Goal: Task Accomplishment & Management: Use online tool/utility

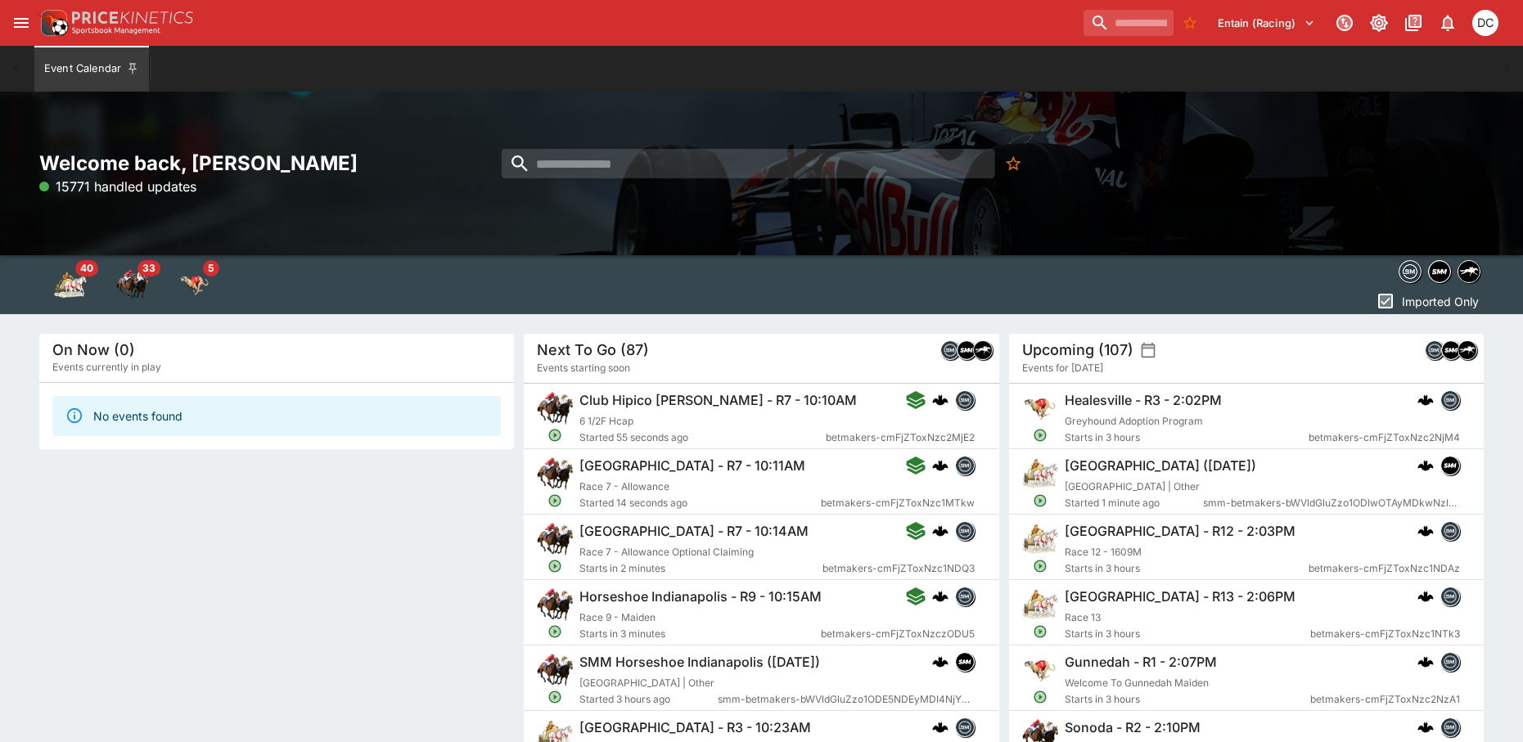
click at [25, 25] on icon "open drawer" at bounding box center [21, 23] width 20 height 20
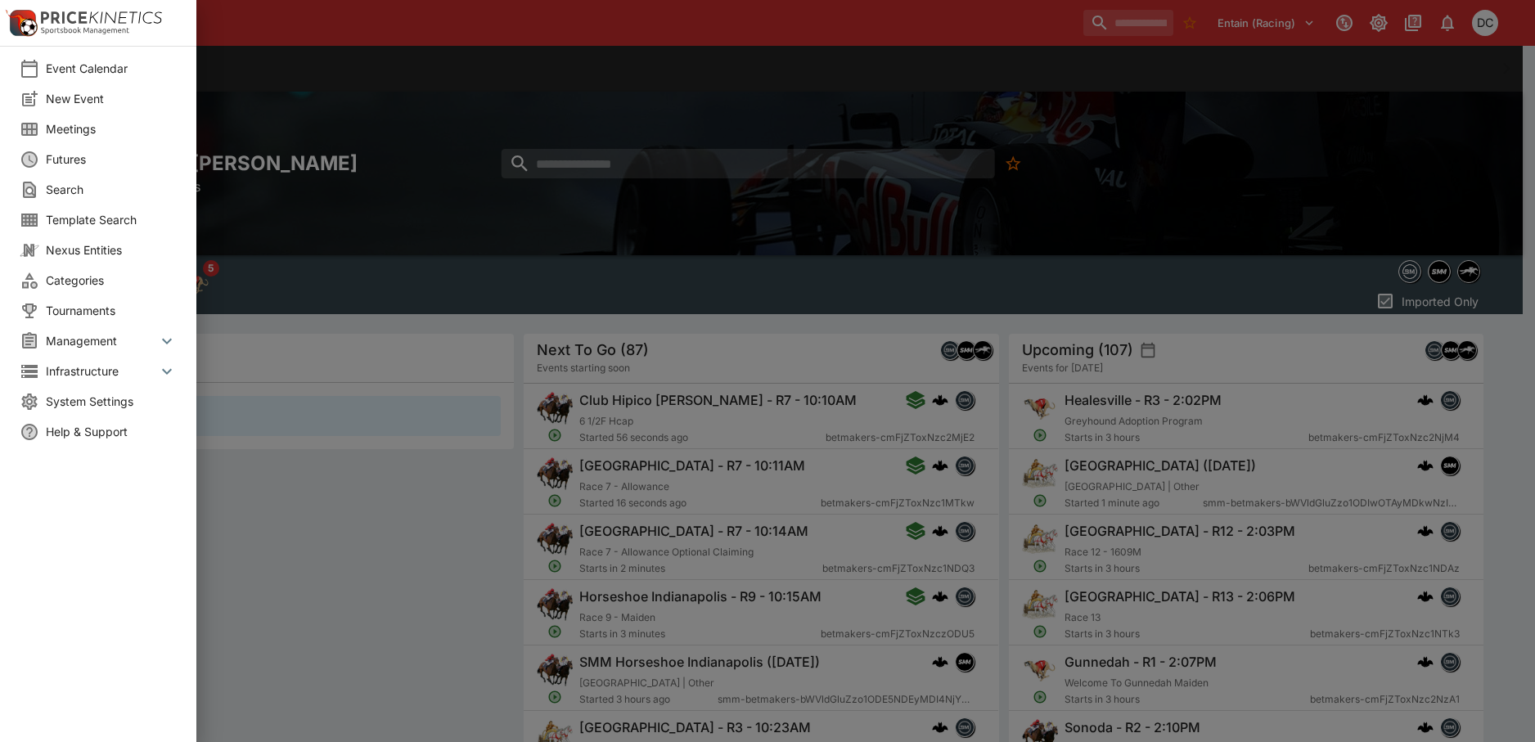
click at [56, 132] on span "Meetings" at bounding box center [111, 128] width 131 height 17
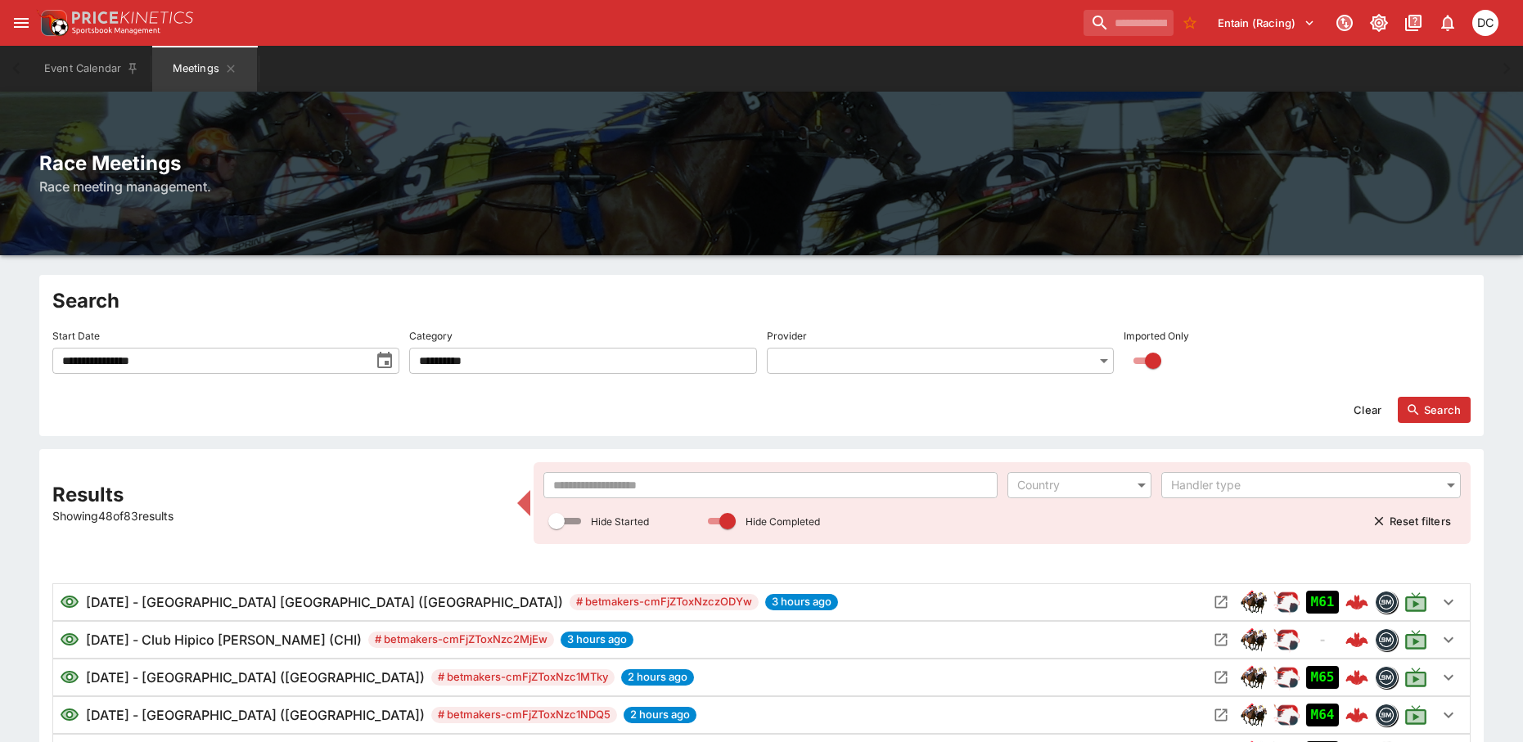
click at [705, 503] on div "​ Country ​ Handler type ​ Hide Started Hide Completed Reset filters" at bounding box center [1001, 503] width 917 height 62
click at [694, 490] on input "text" at bounding box center [769, 485] width 453 height 26
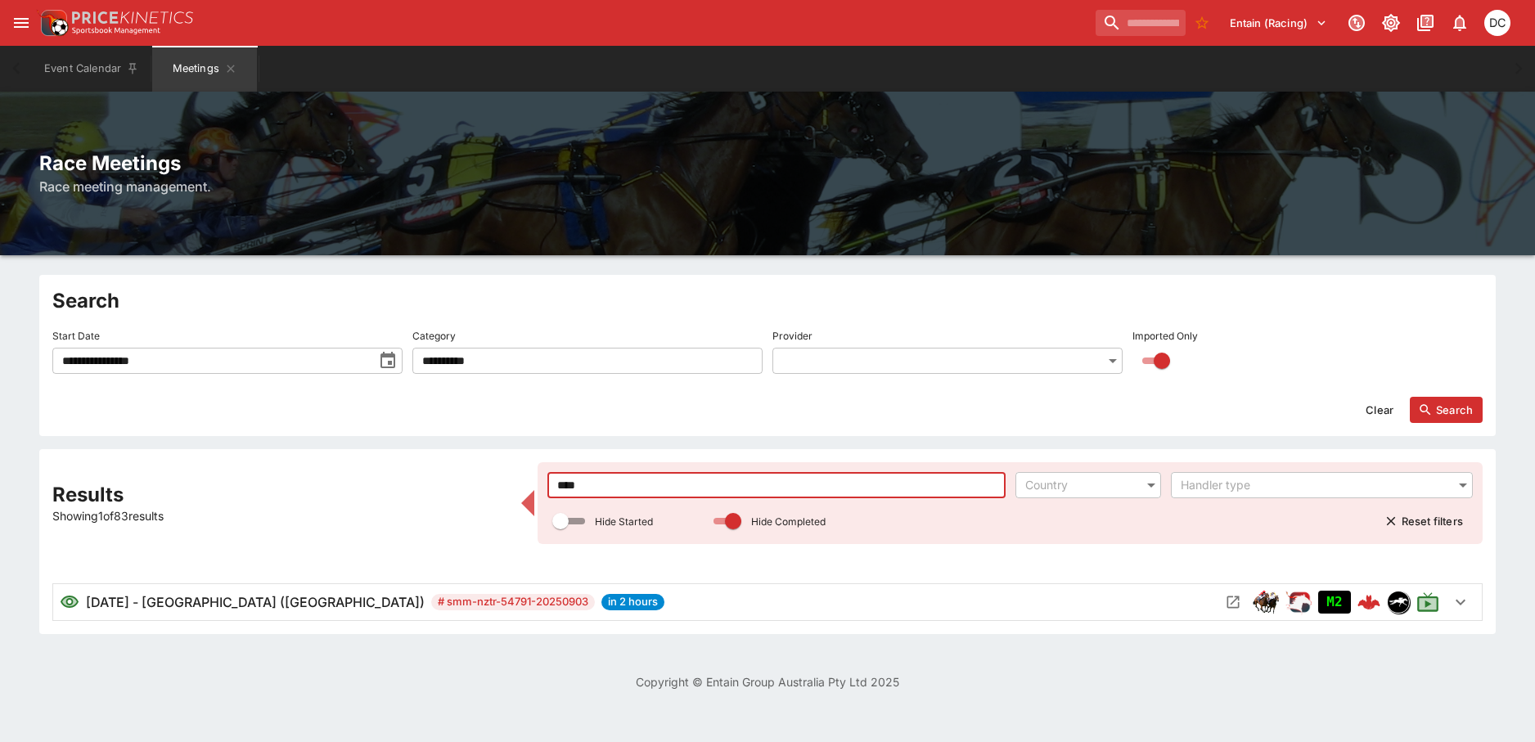
type input "****"
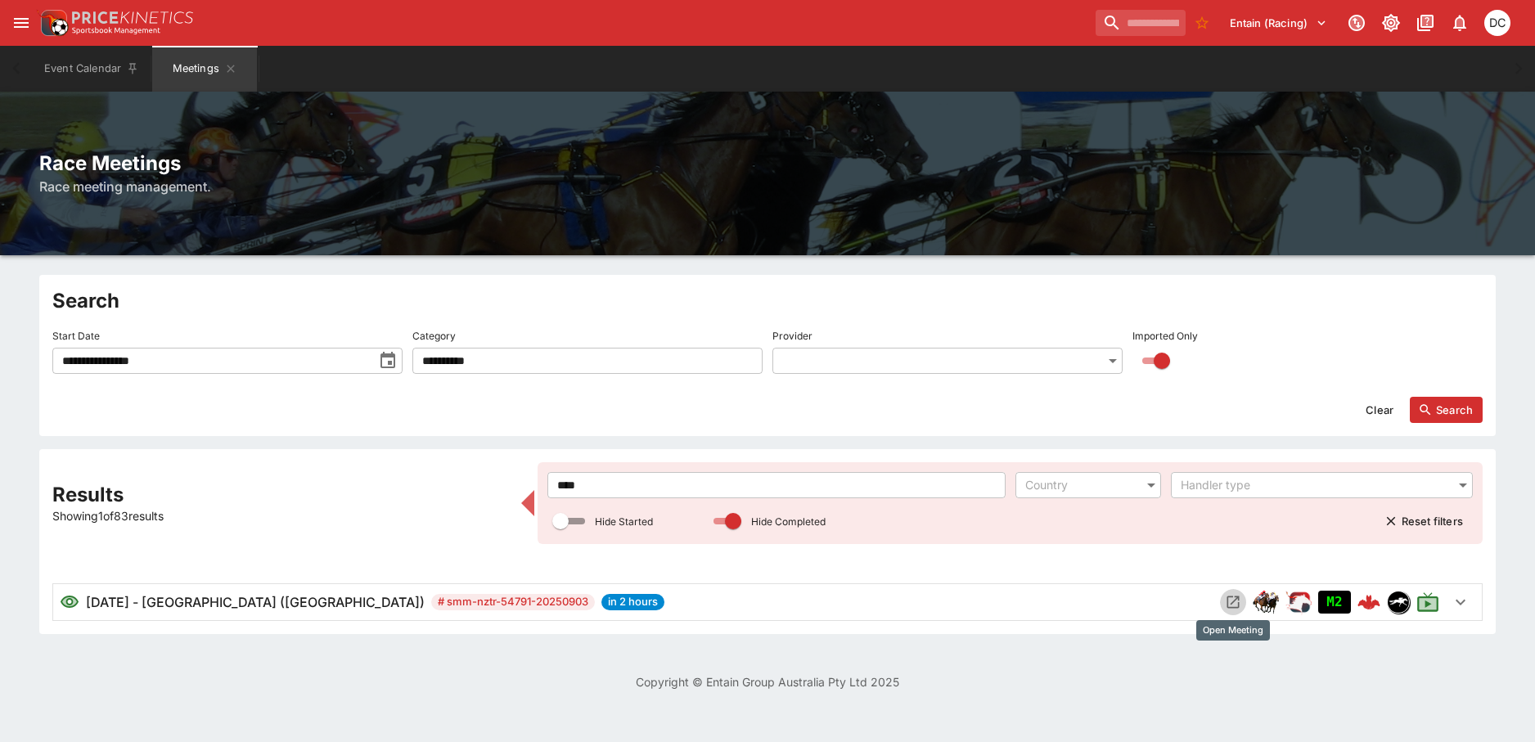
click at [1234, 604] on icon "Open Meeting" at bounding box center [1233, 602] width 16 height 16
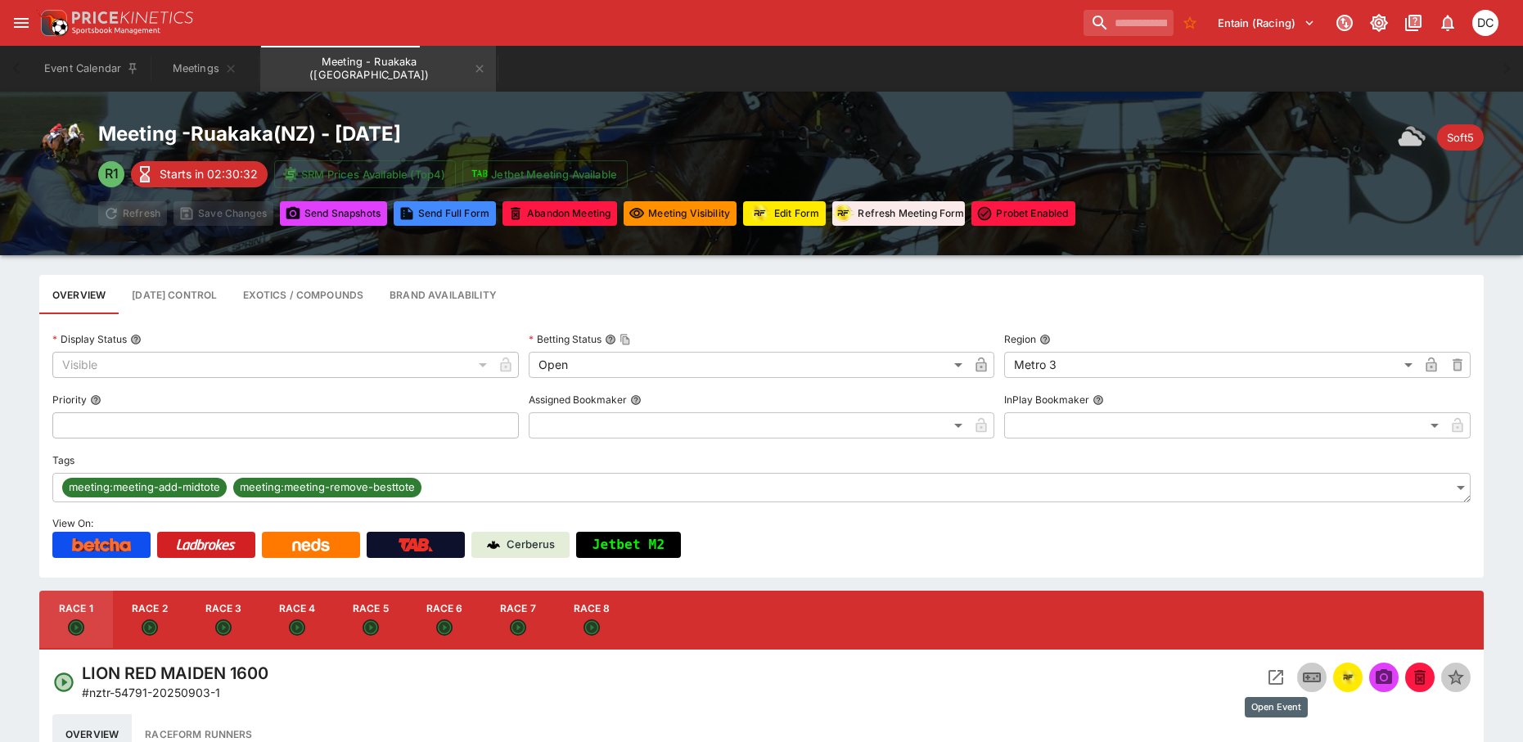
click at [1268, 672] on icon "Open Event" at bounding box center [1275, 677] width 15 height 15
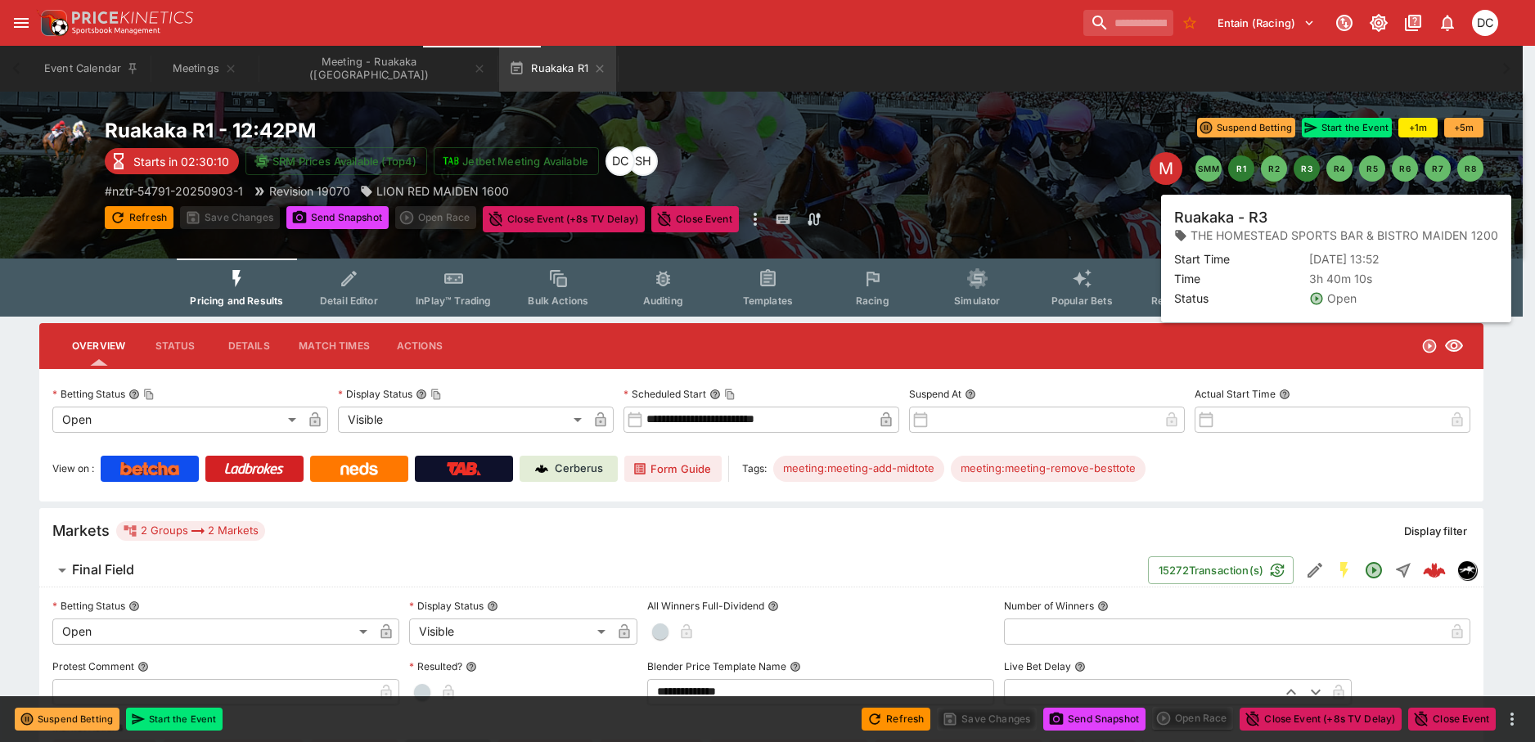
click at [1295, 170] on button "R3" at bounding box center [1307, 168] width 26 height 26
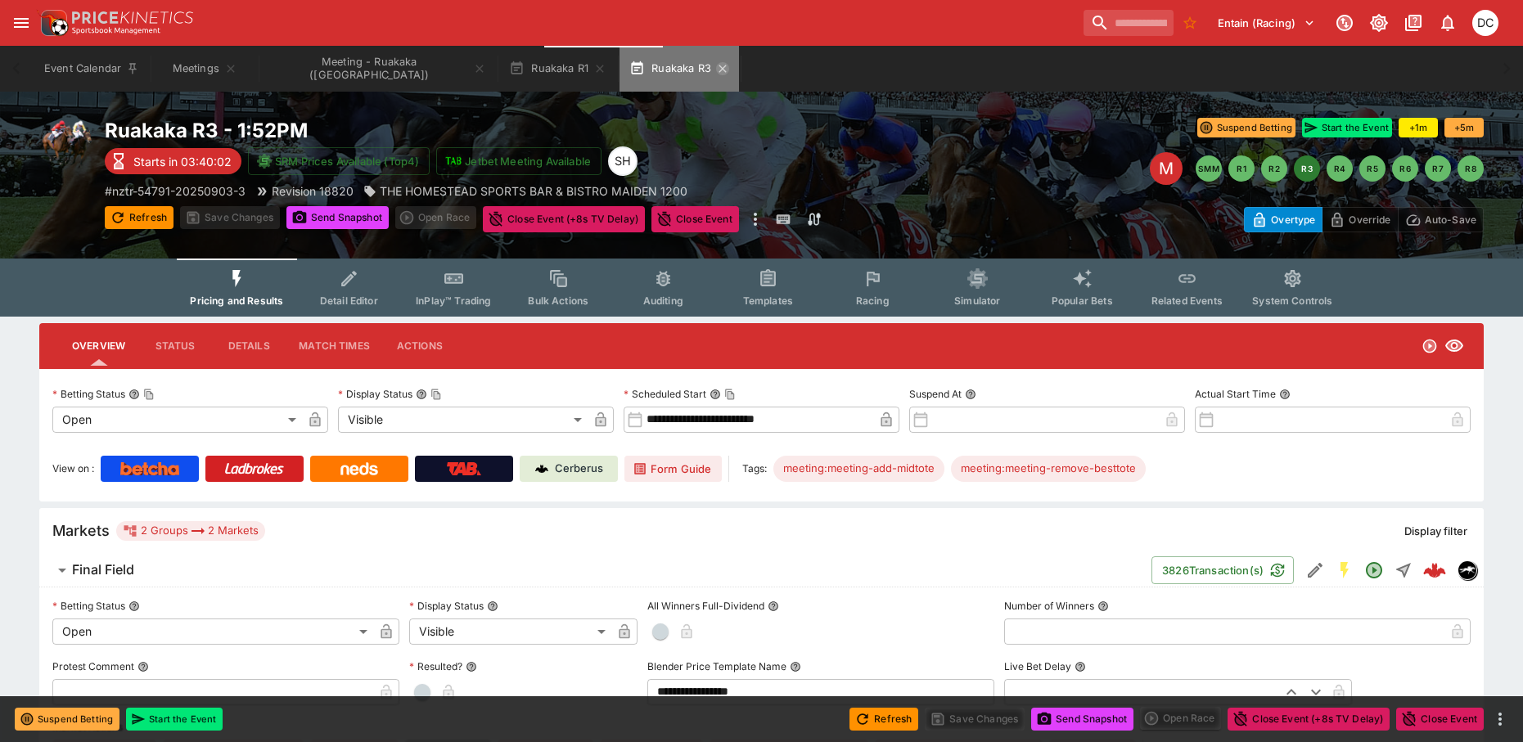
click at [716, 72] on icon "button" at bounding box center [722, 68] width 13 height 13
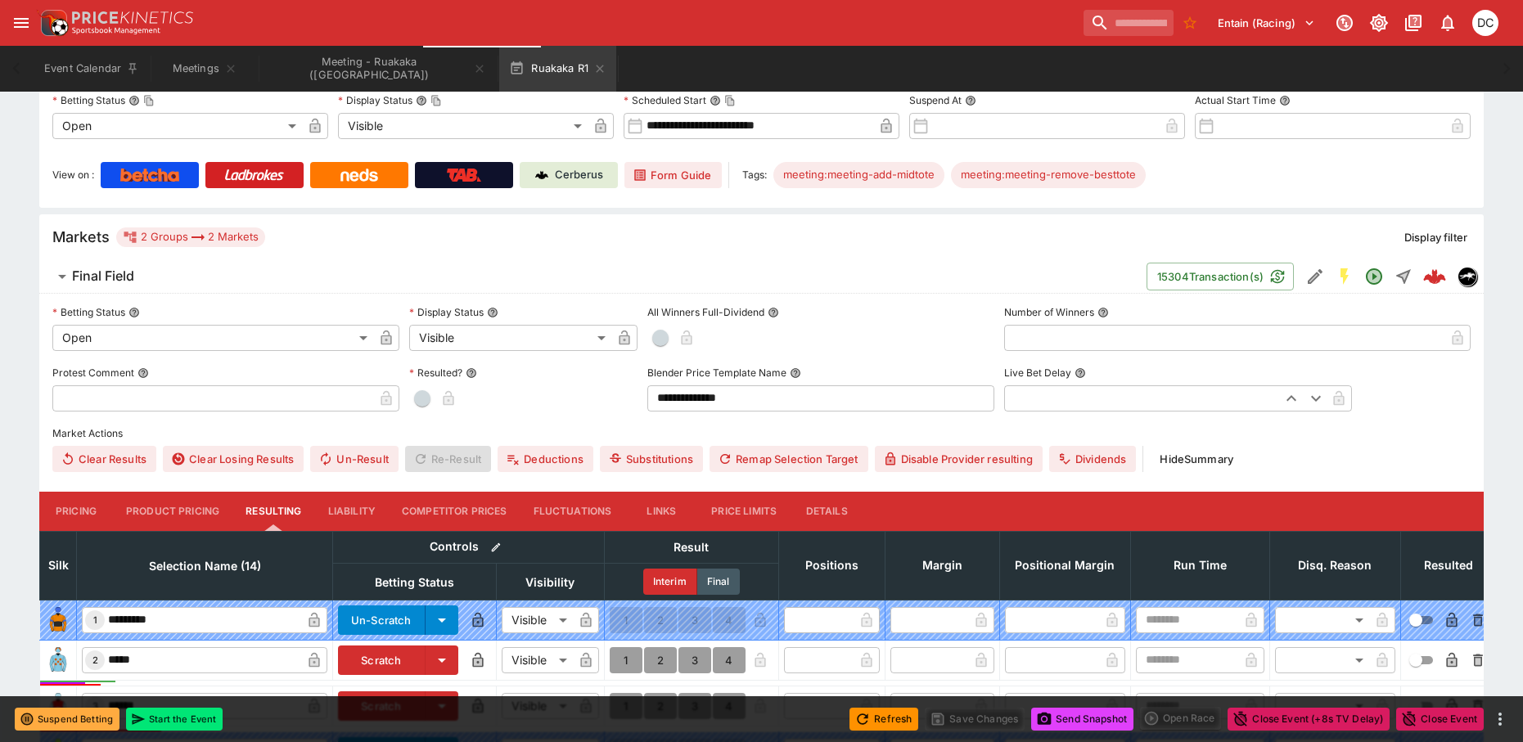
scroll to position [173, 0]
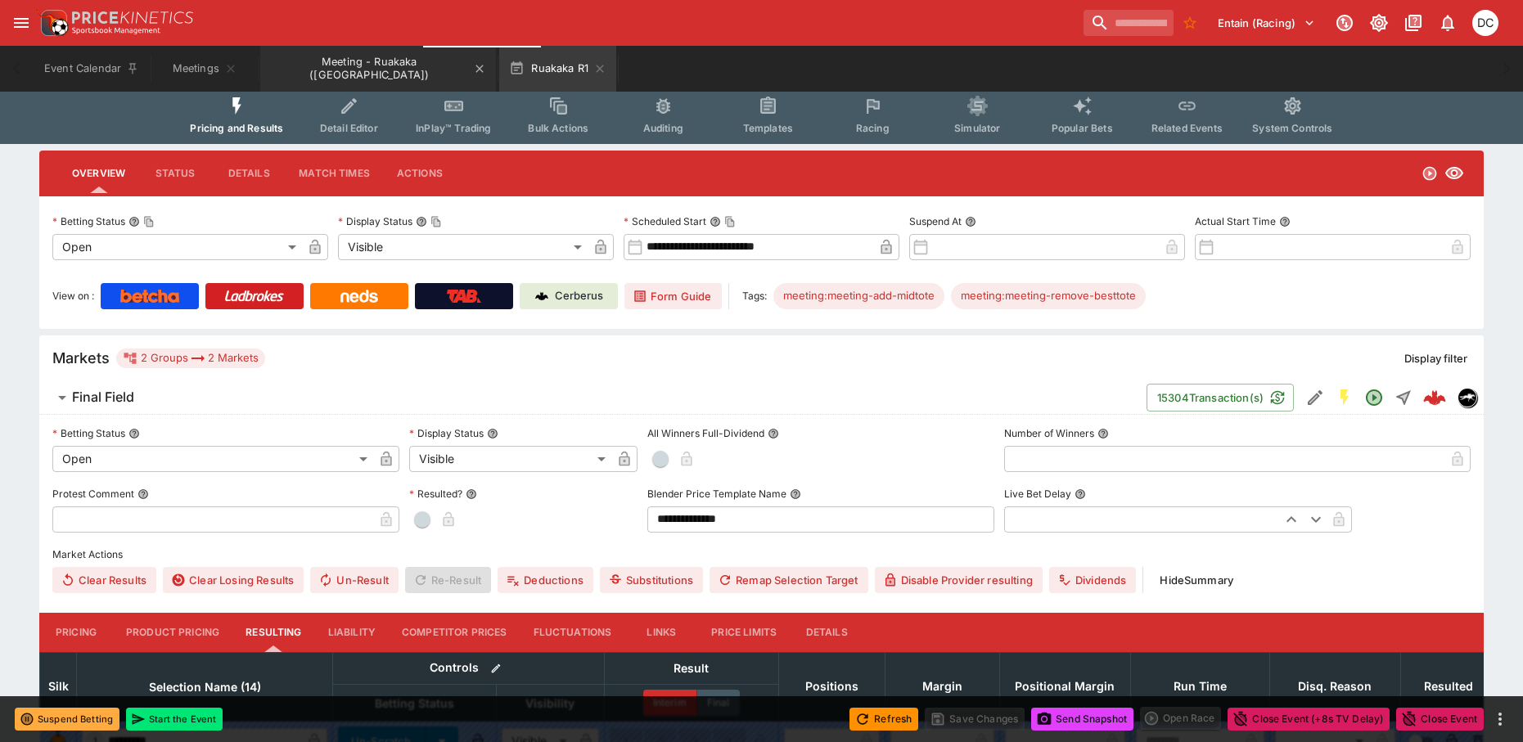
click at [327, 60] on button "Meeting - Ruakaka (NZ)" at bounding box center [378, 69] width 236 height 46
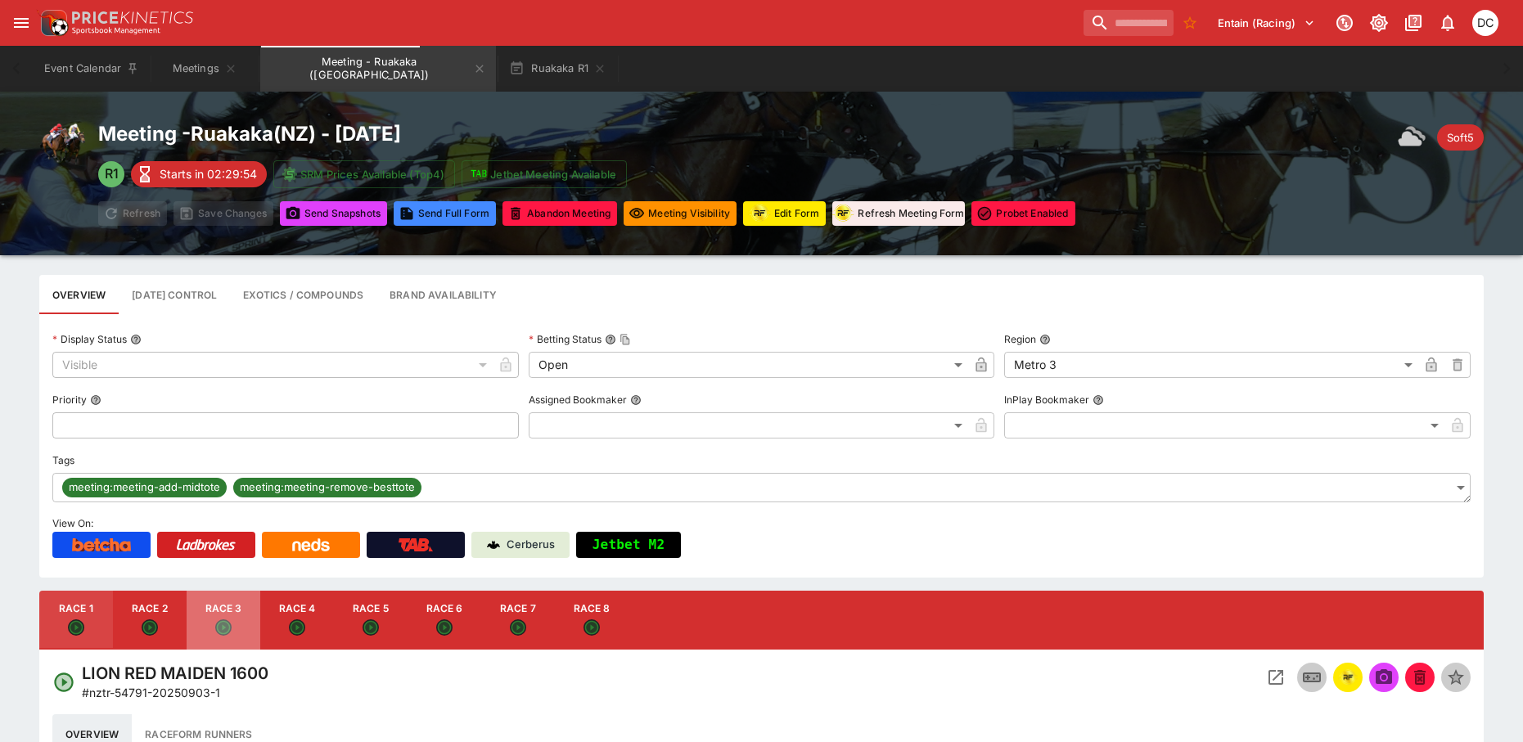
click at [244, 614] on button "Race 3" at bounding box center [224, 620] width 74 height 59
type input "**********"
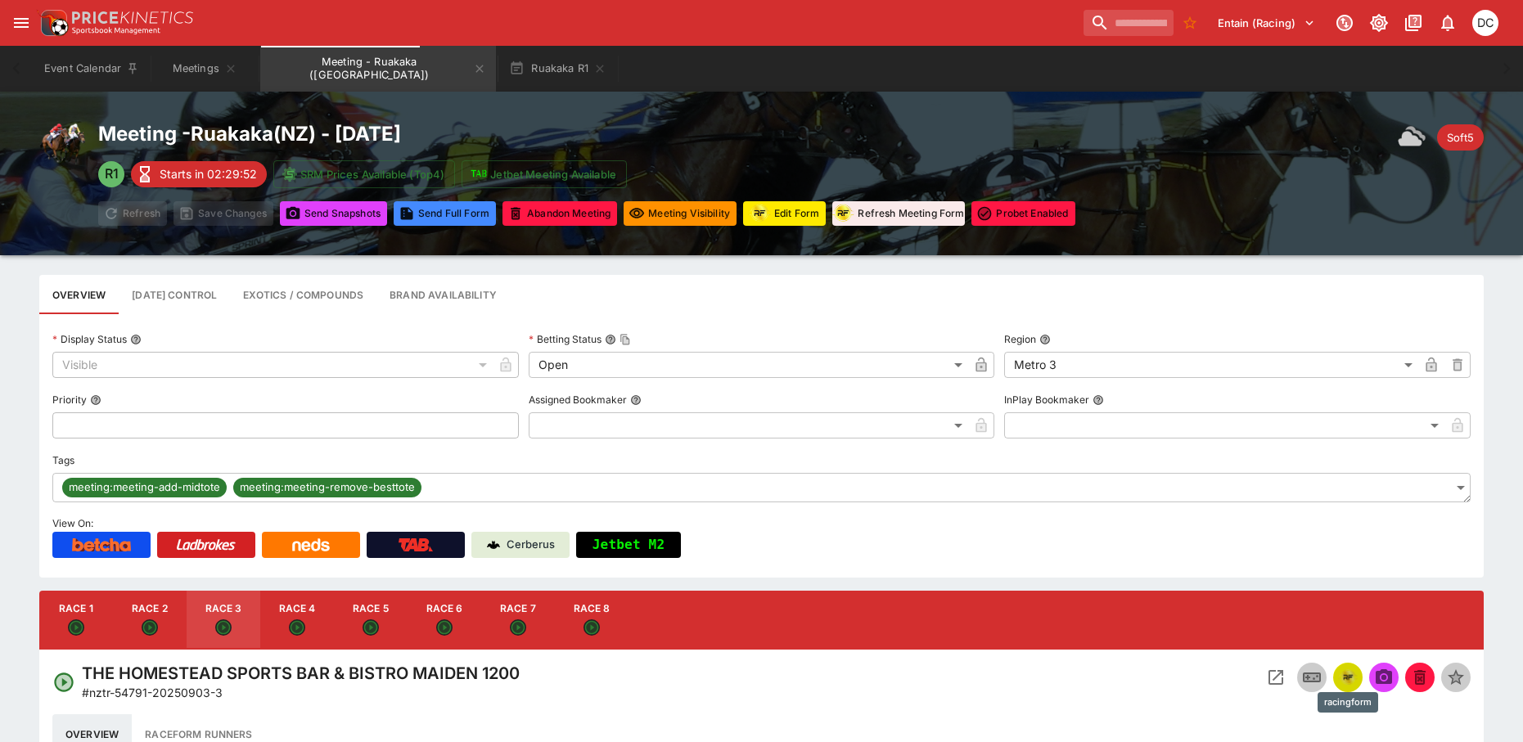
click at [1347, 675] on img "racingform" at bounding box center [1348, 678] width 20 height 18
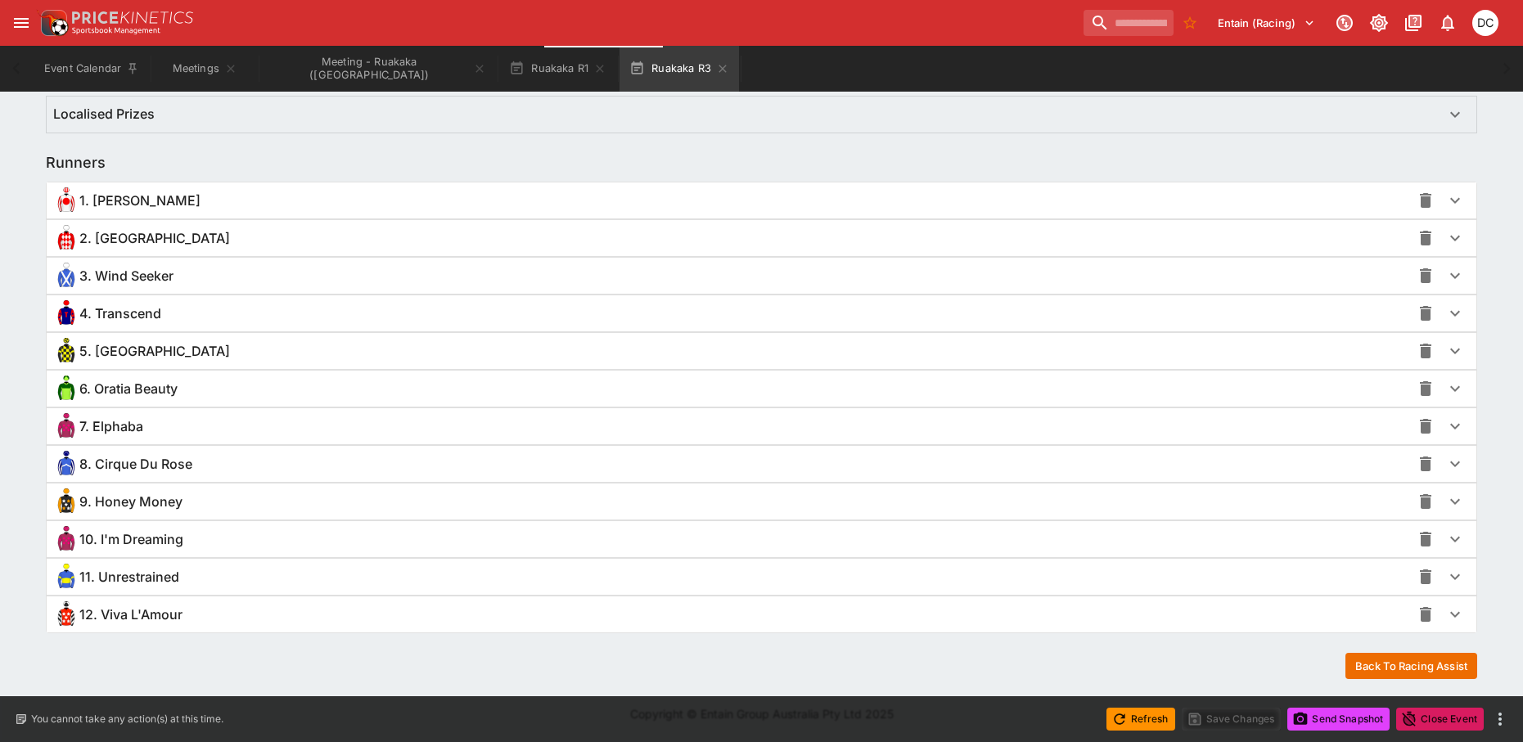
scroll to position [1101, 0]
click at [317, 416] on div "7. Elphaba" at bounding box center [731, 426] width 1357 height 26
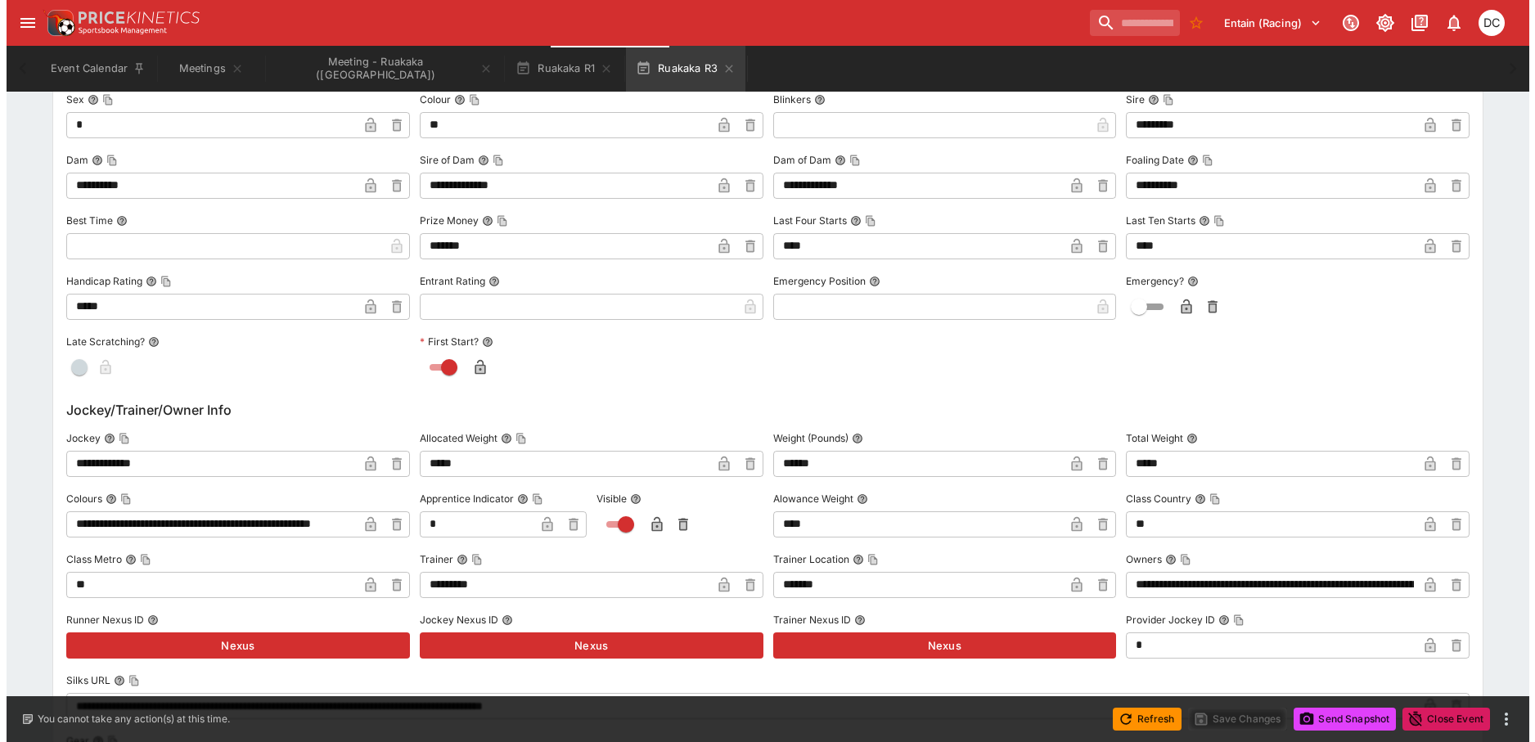
scroll to position [1673, 0]
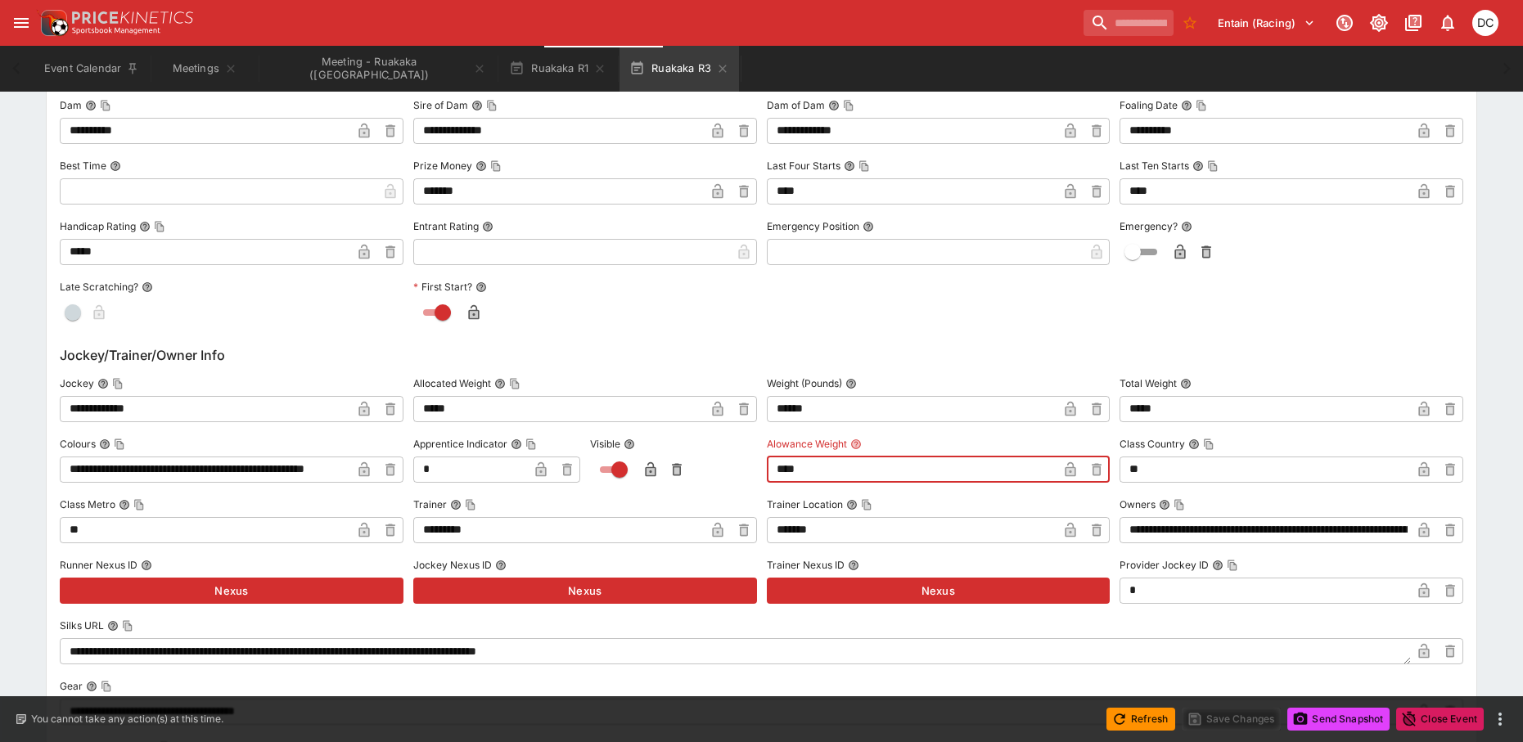
drag, startPoint x: 841, startPoint y: 470, endPoint x: 537, endPoint y: 453, distance: 304.9
click at [570, 474] on div "**********" at bounding box center [761, 647] width 1403 height 552
type input "****"
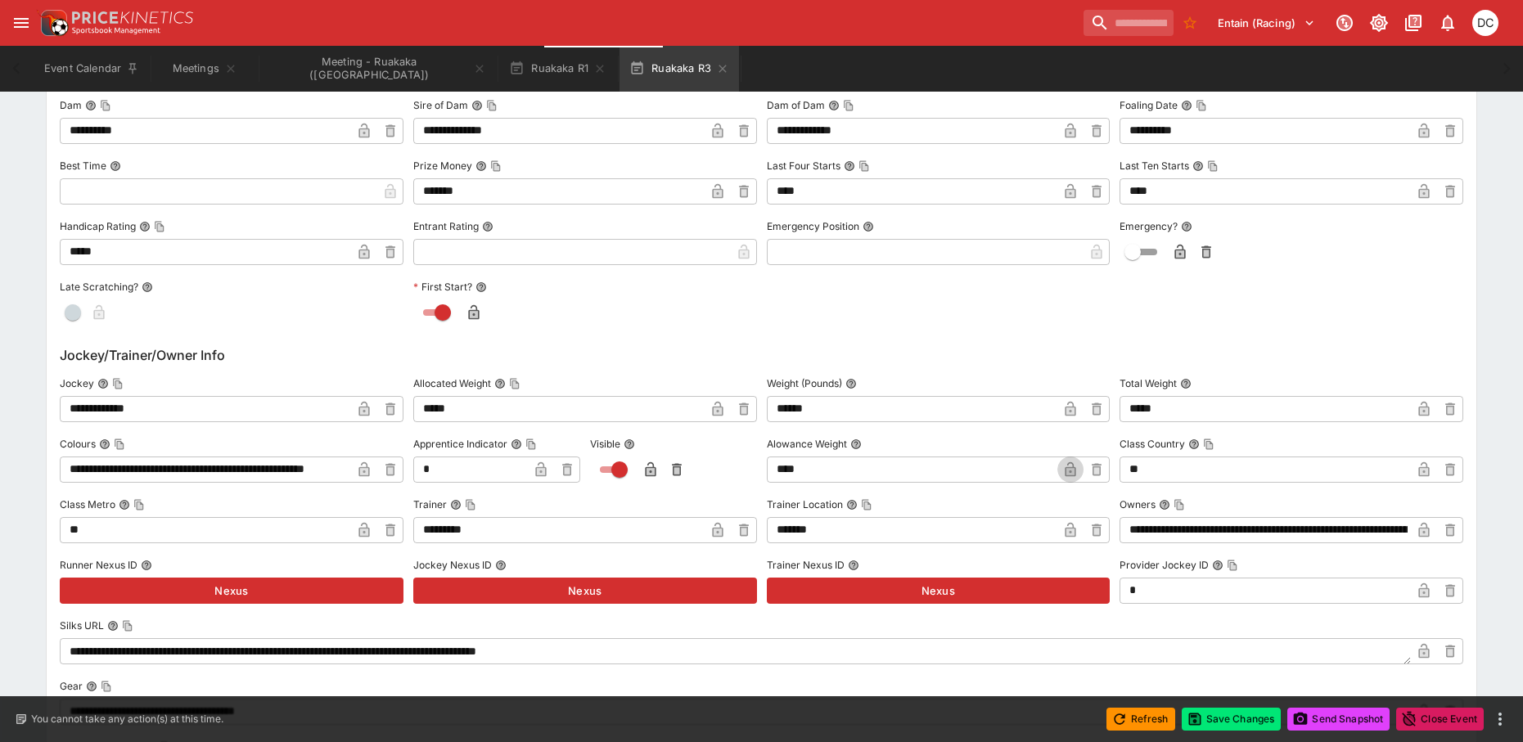
click at [1066, 464] on icon "button" at bounding box center [1070, 469] width 16 height 16
click at [1231, 718] on button "Save Changes" at bounding box center [1232, 719] width 100 height 23
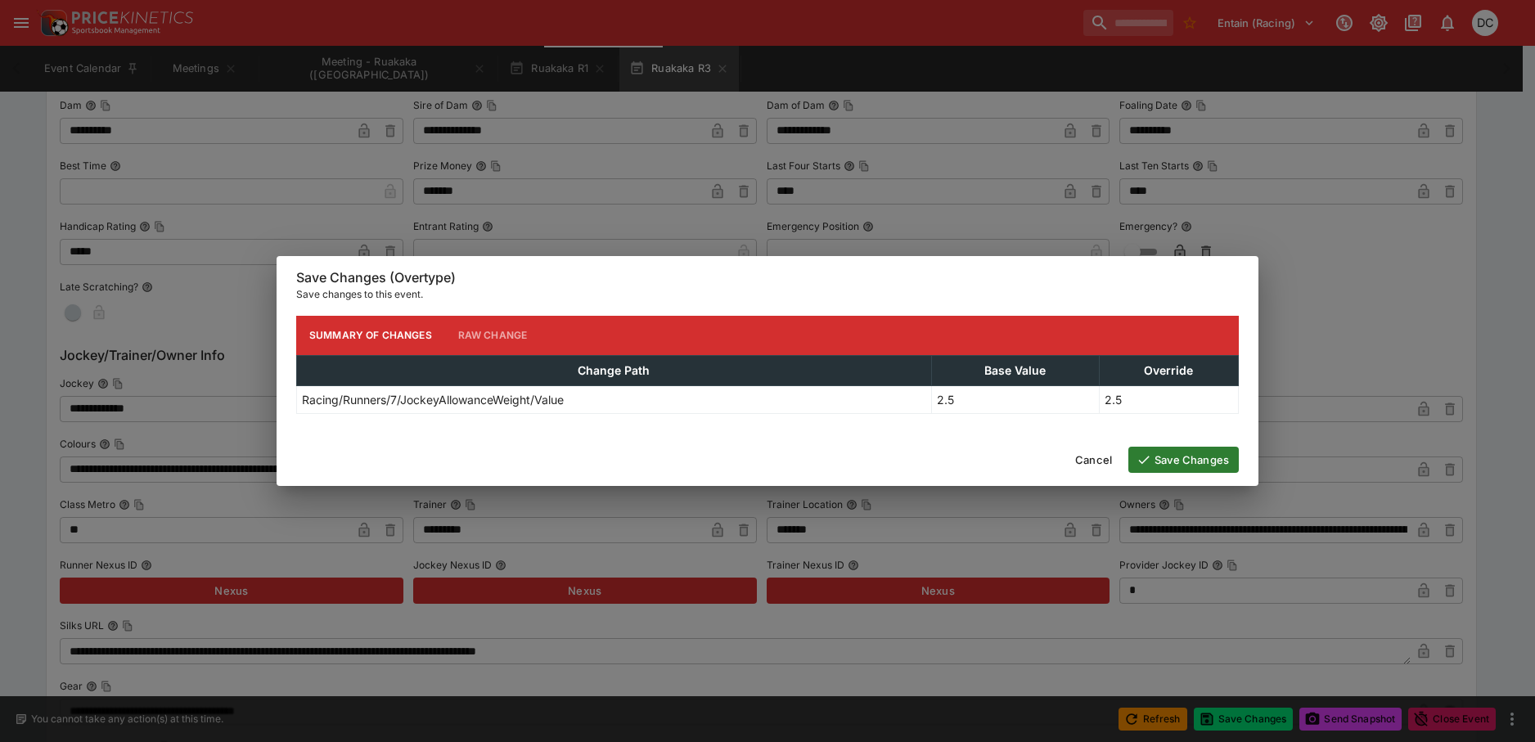
click at [1195, 466] on button "Save Changes" at bounding box center [1183, 460] width 110 height 26
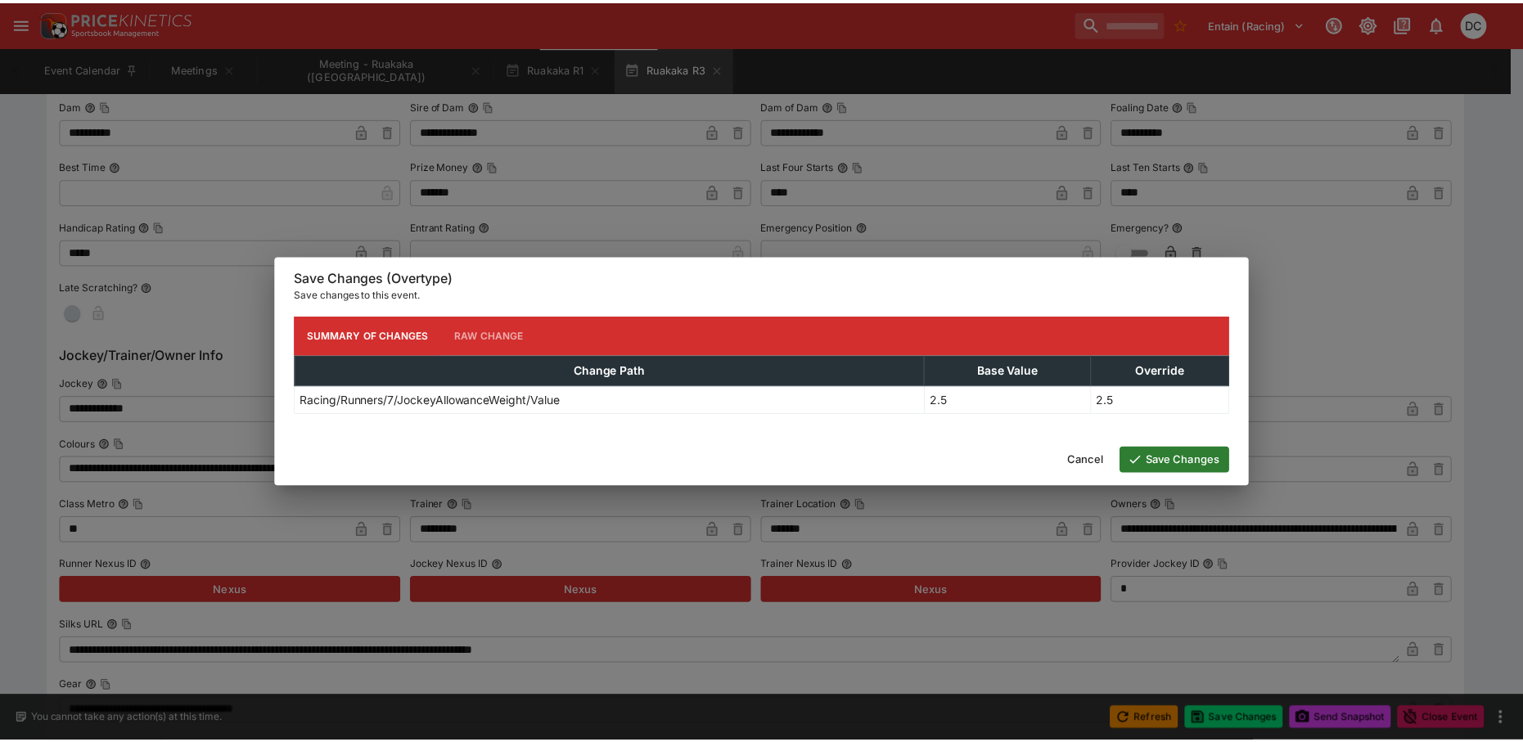
scroll to position [0, 0]
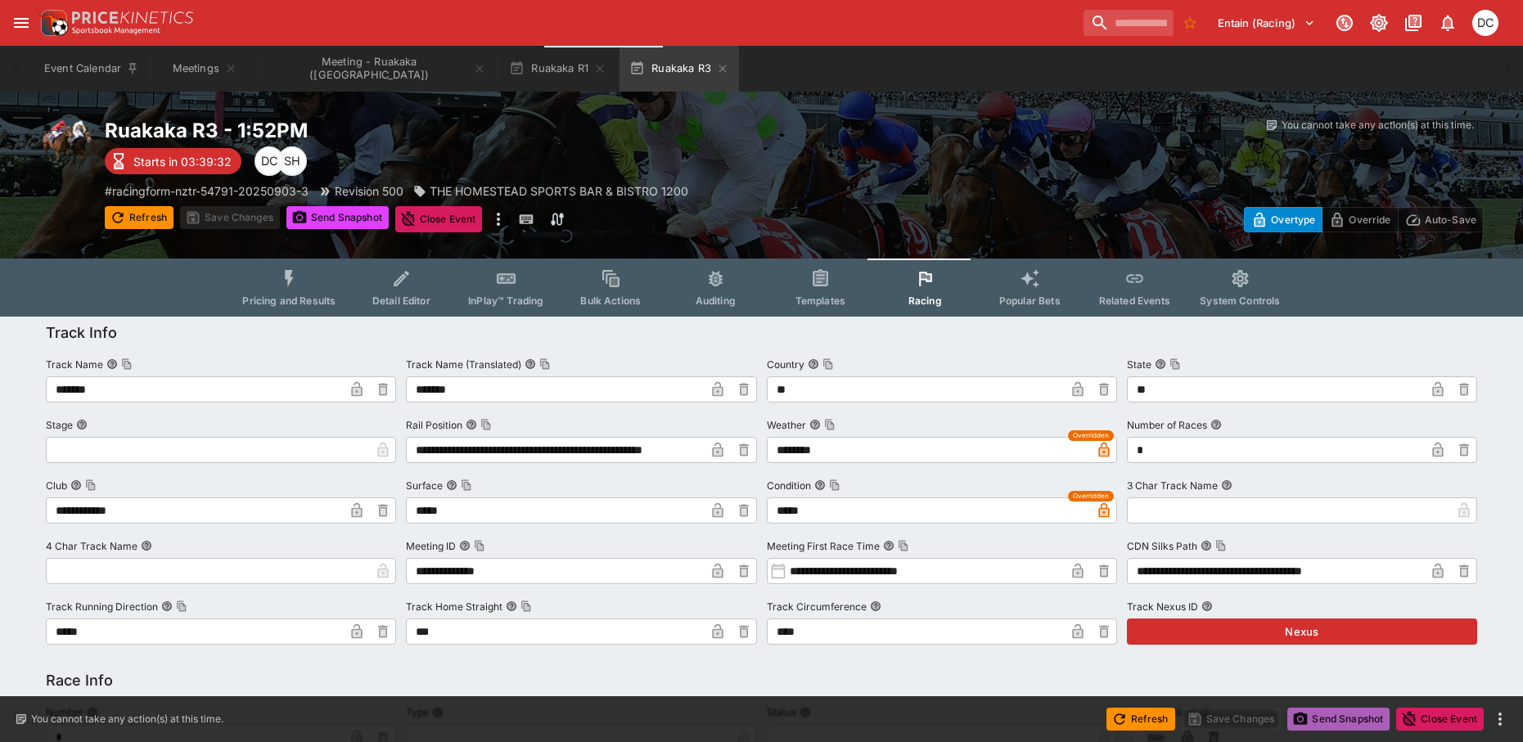
click at [1352, 714] on button "Send Snapshot" at bounding box center [1338, 719] width 102 height 23
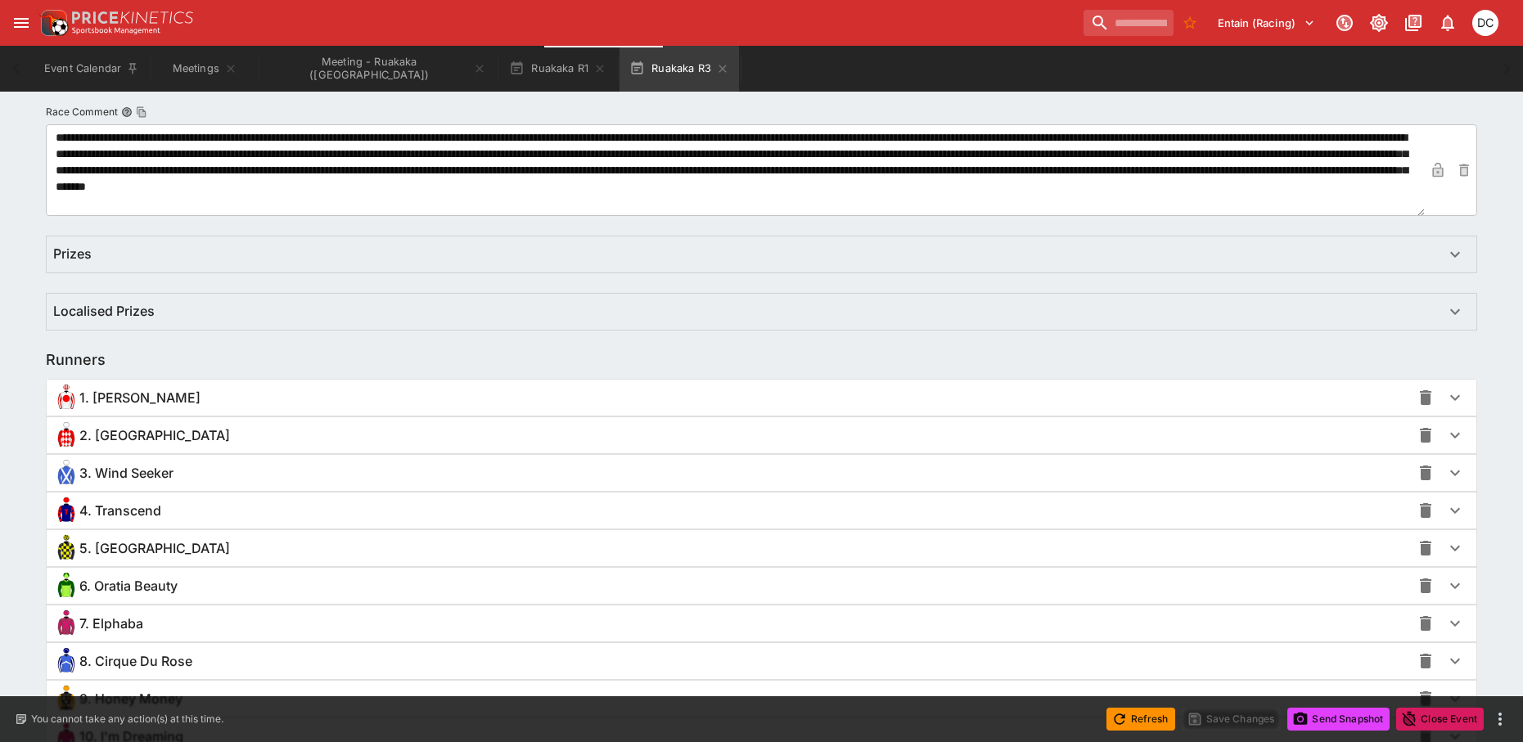
scroll to position [1101, 0]
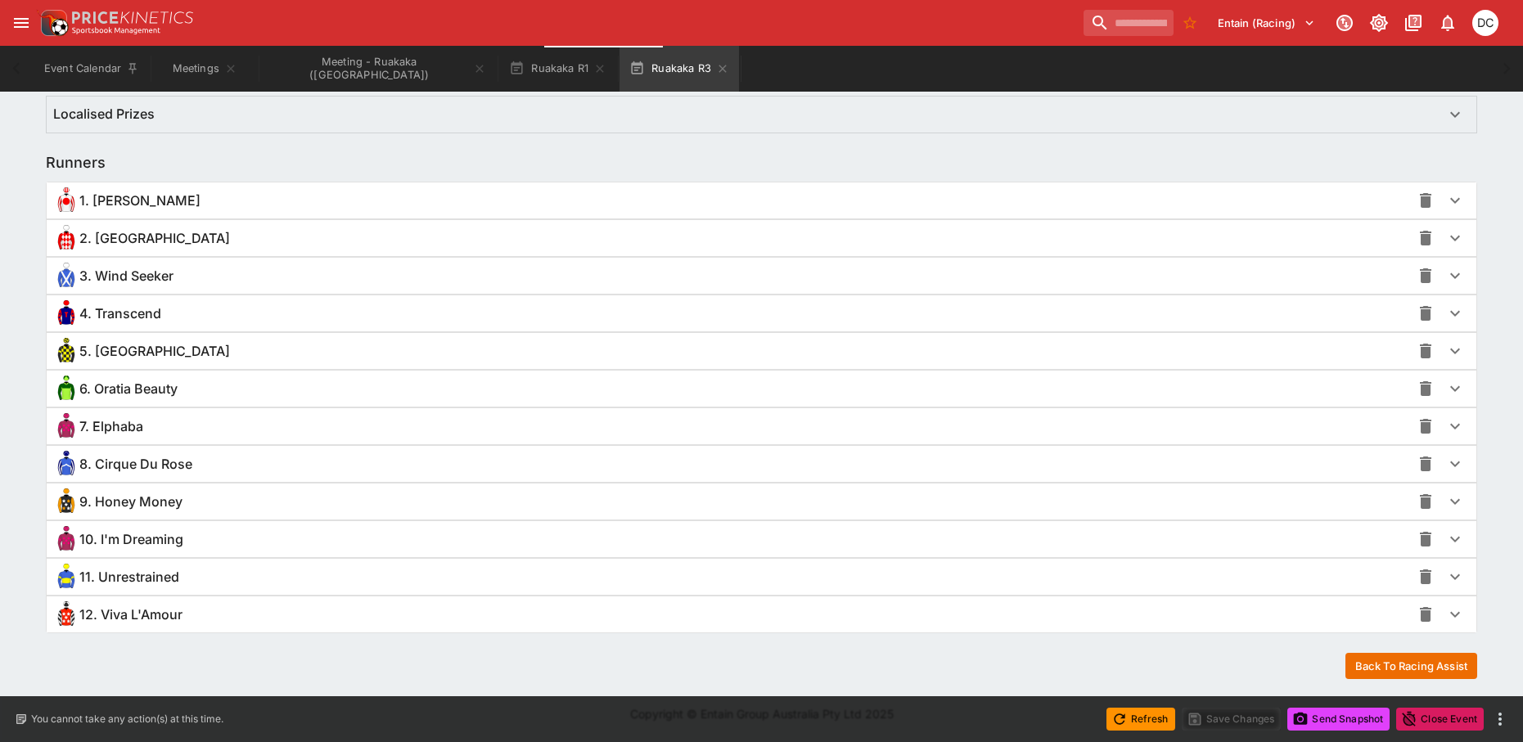
click at [493, 415] on div "7. Elphaba" at bounding box center [731, 426] width 1357 height 26
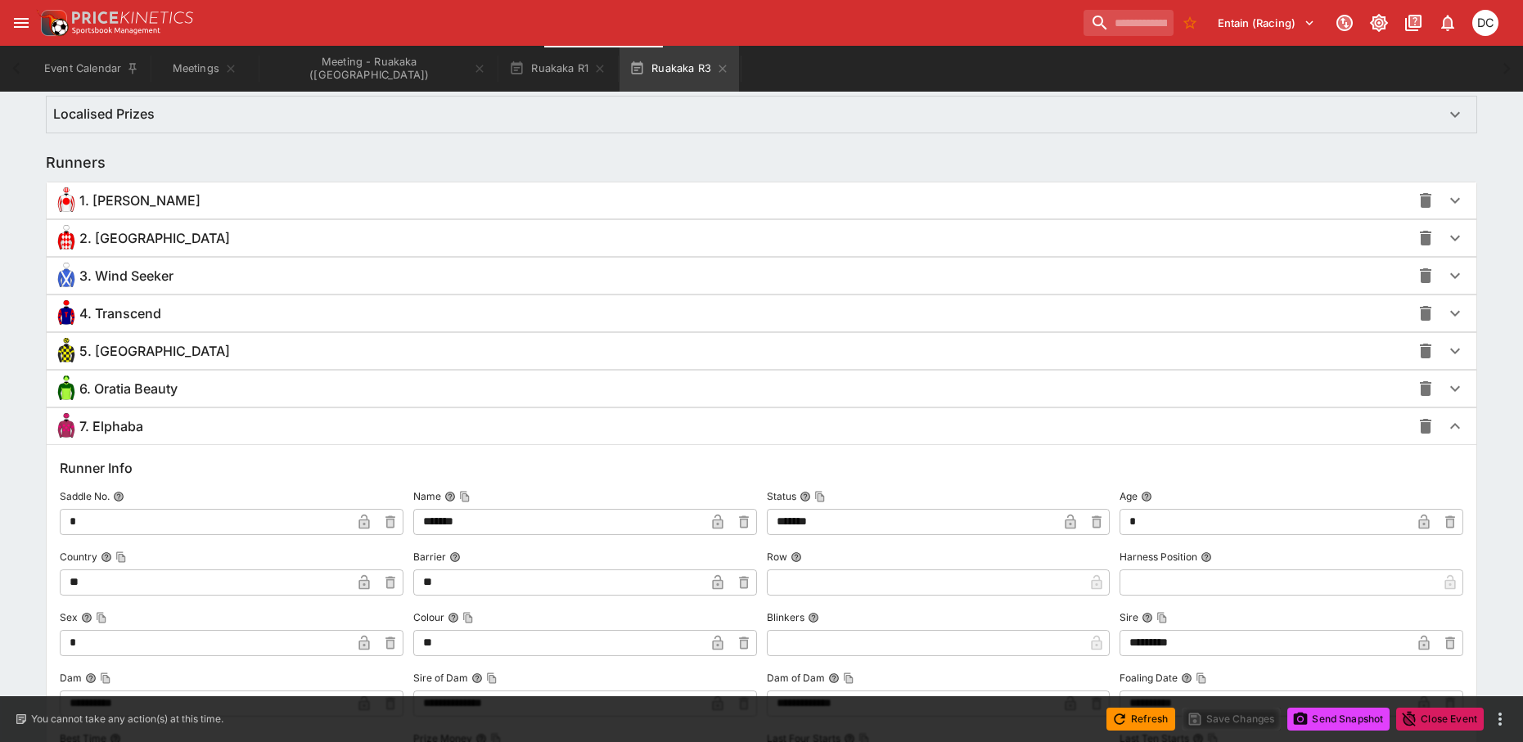
click at [422, 438] on div "7. Elphaba" at bounding box center [731, 426] width 1357 height 26
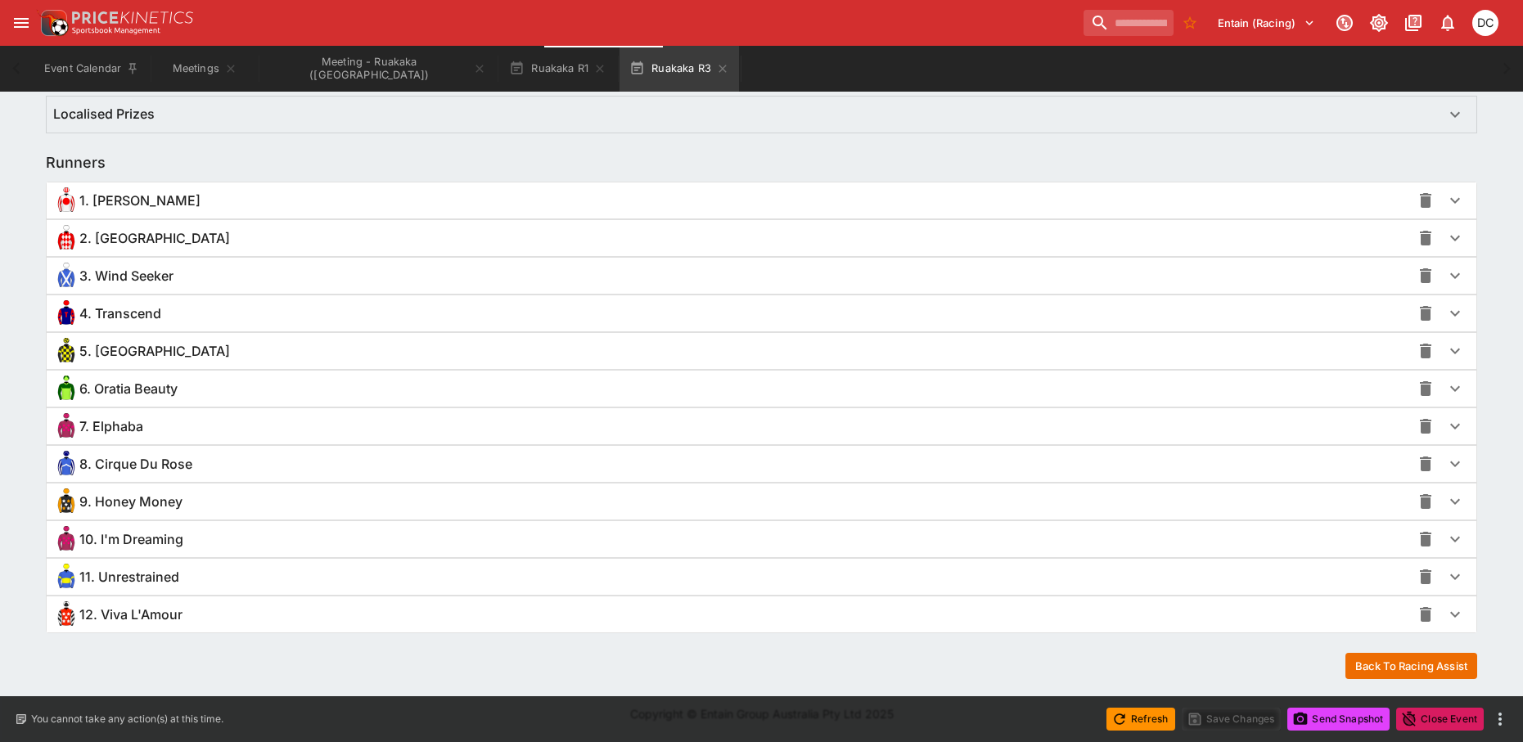
click at [486, 529] on div "10. I'm Dreaming" at bounding box center [731, 539] width 1357 height 26
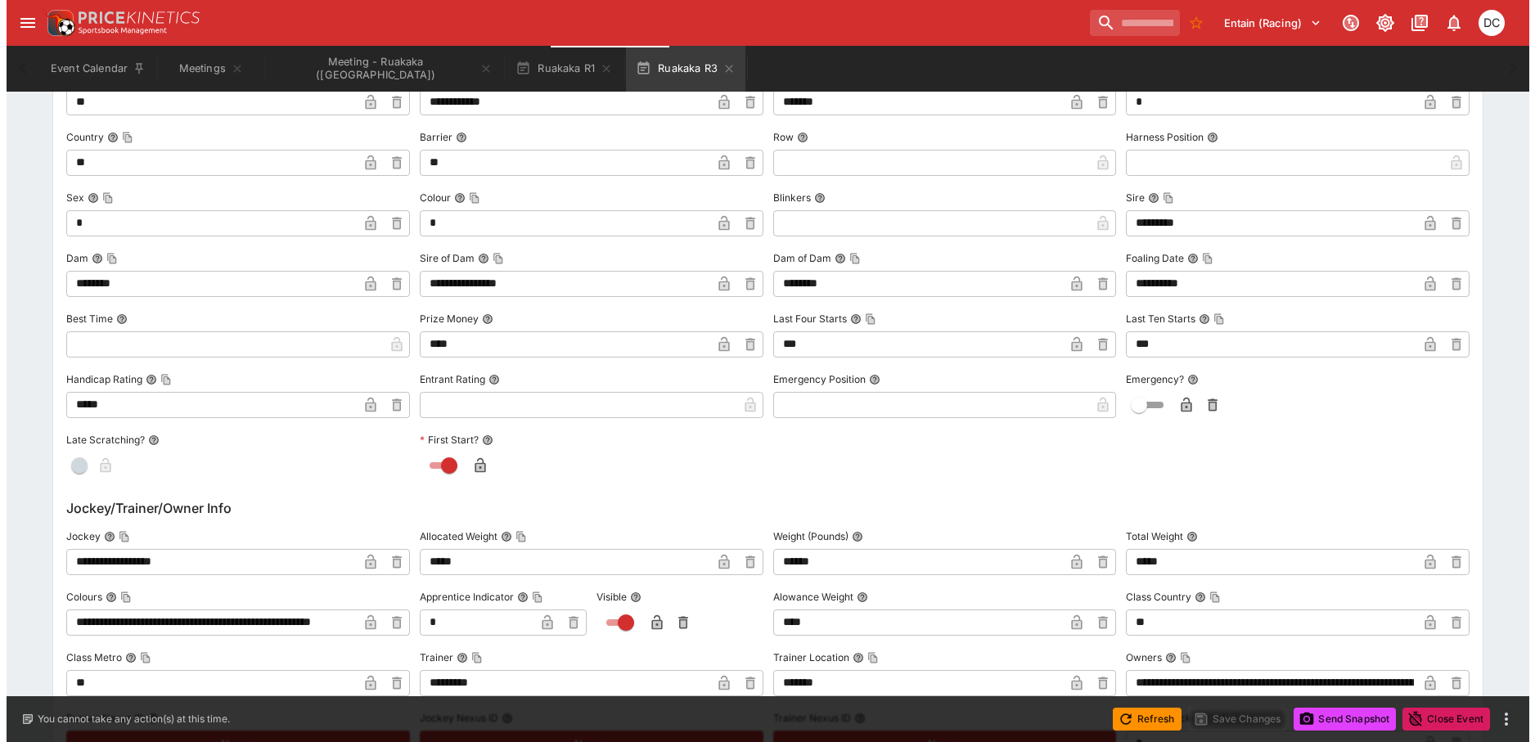
scroll to position [1758, 0]
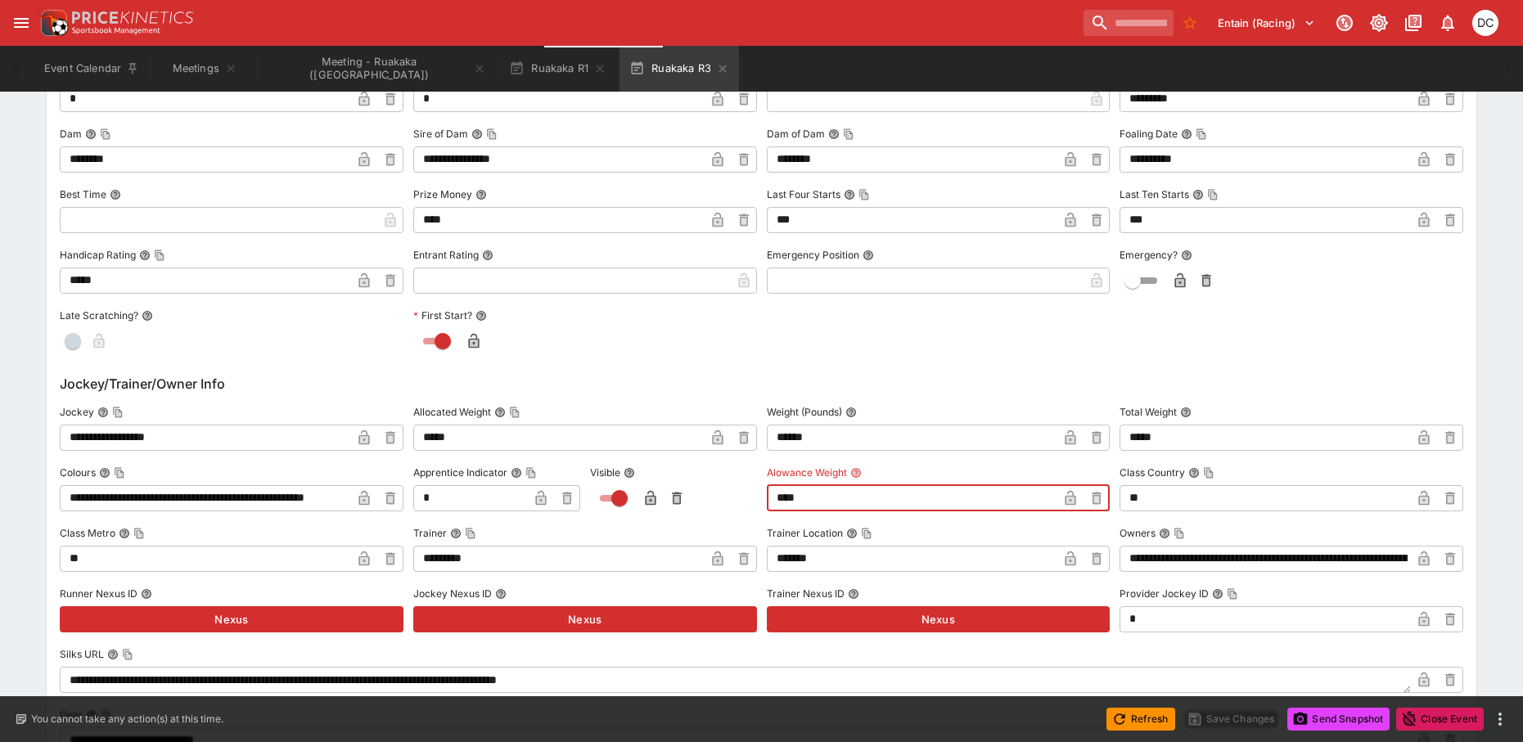
drag, startPoint x: 727, startPoint y: 489, endPoint x: 689, endPoint y: 488, distance: 38.5
click at [689, 488] on div "**********" at bounding box center [761, 676] width 1403 height 552
click at [1053, 499] on input "****" at bounding box center [912, 498] width 291 height 26
type input "****"
click at [1072, 498] on icon "button" at bounding box center [1070, 500] width 8 height 7
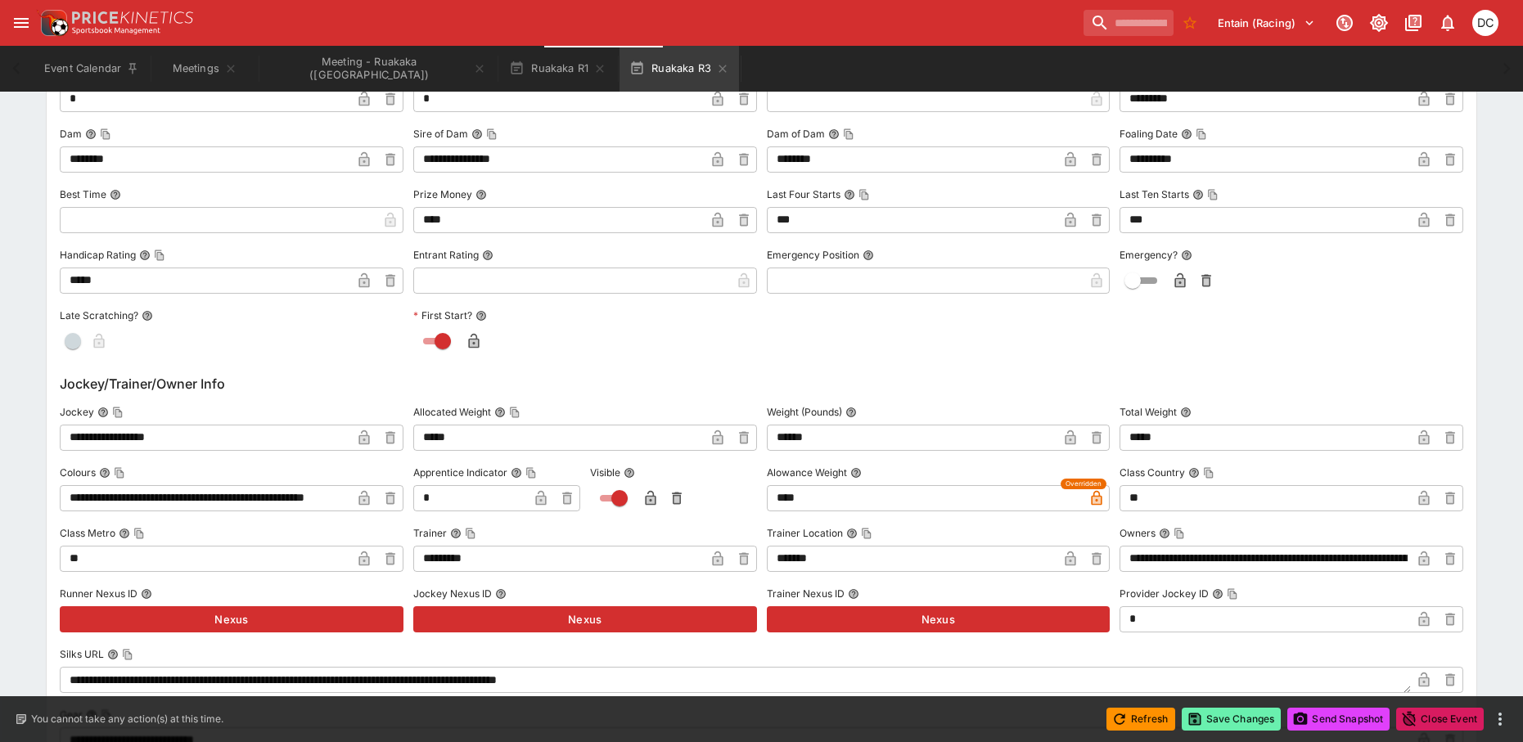
click at [1214, 725] on button "Save Changes" at bounding box center [1232, 719] width 100 height 23
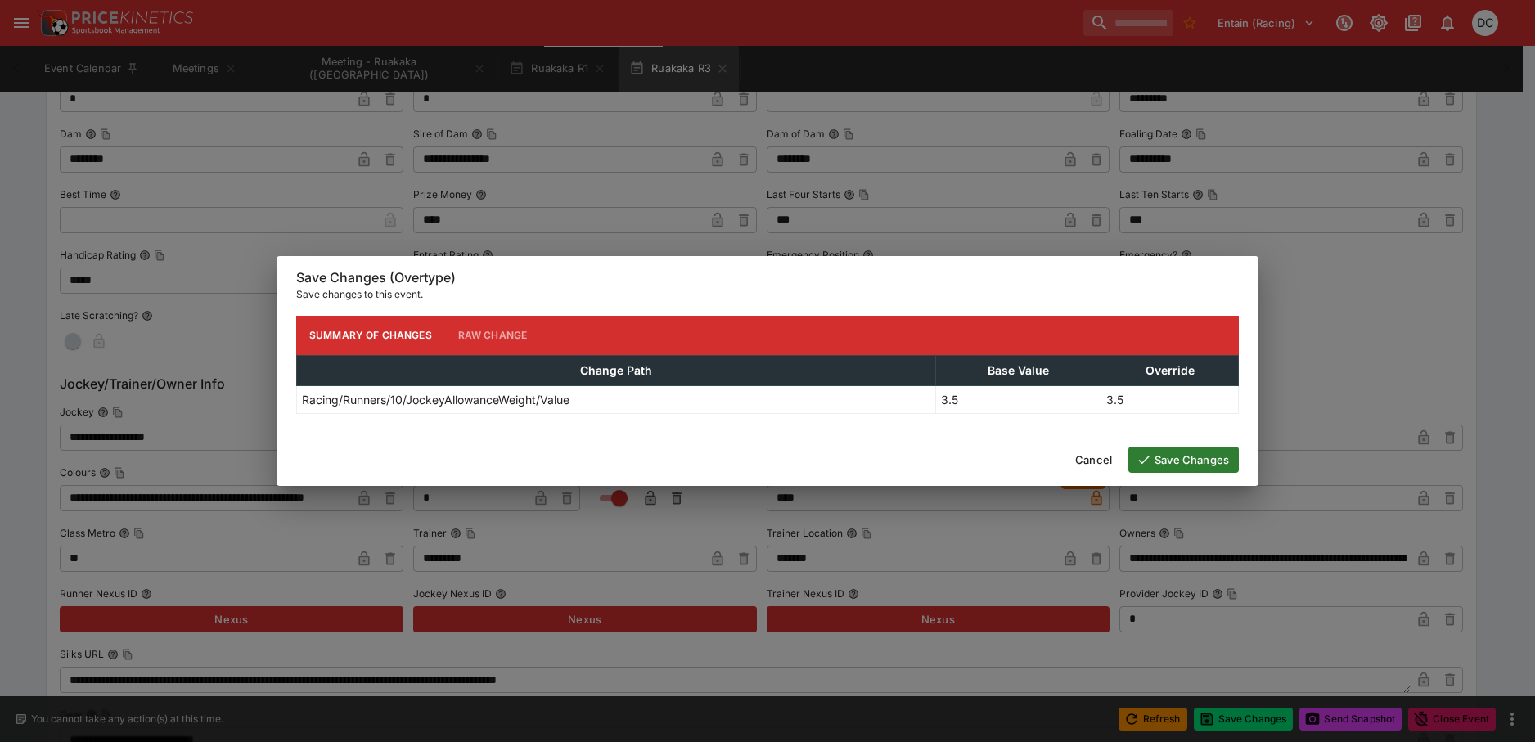
click at [1200, 464] on button "Save Changes" at bounding box center [1183, 460] width 110 height 26
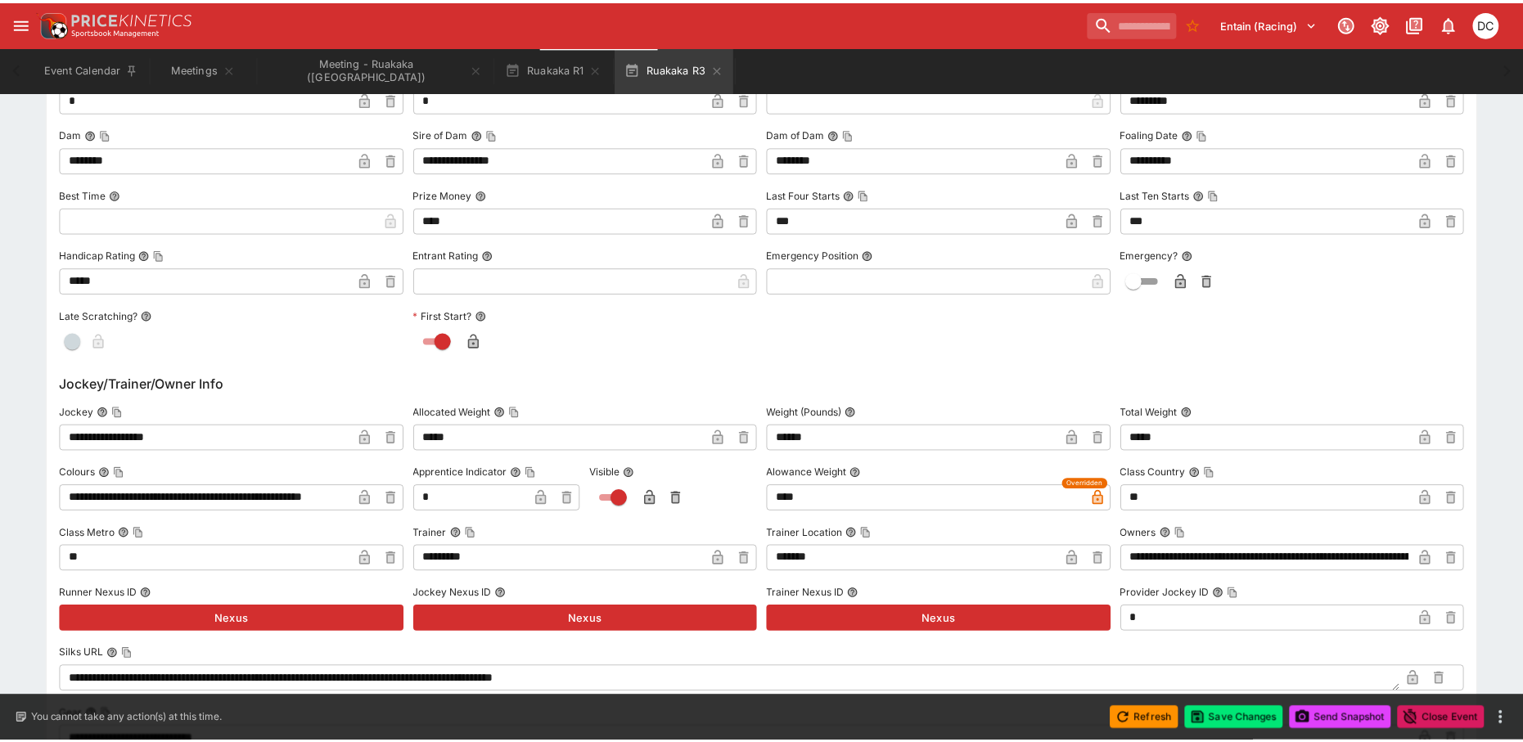
scroll to position [0, 0]
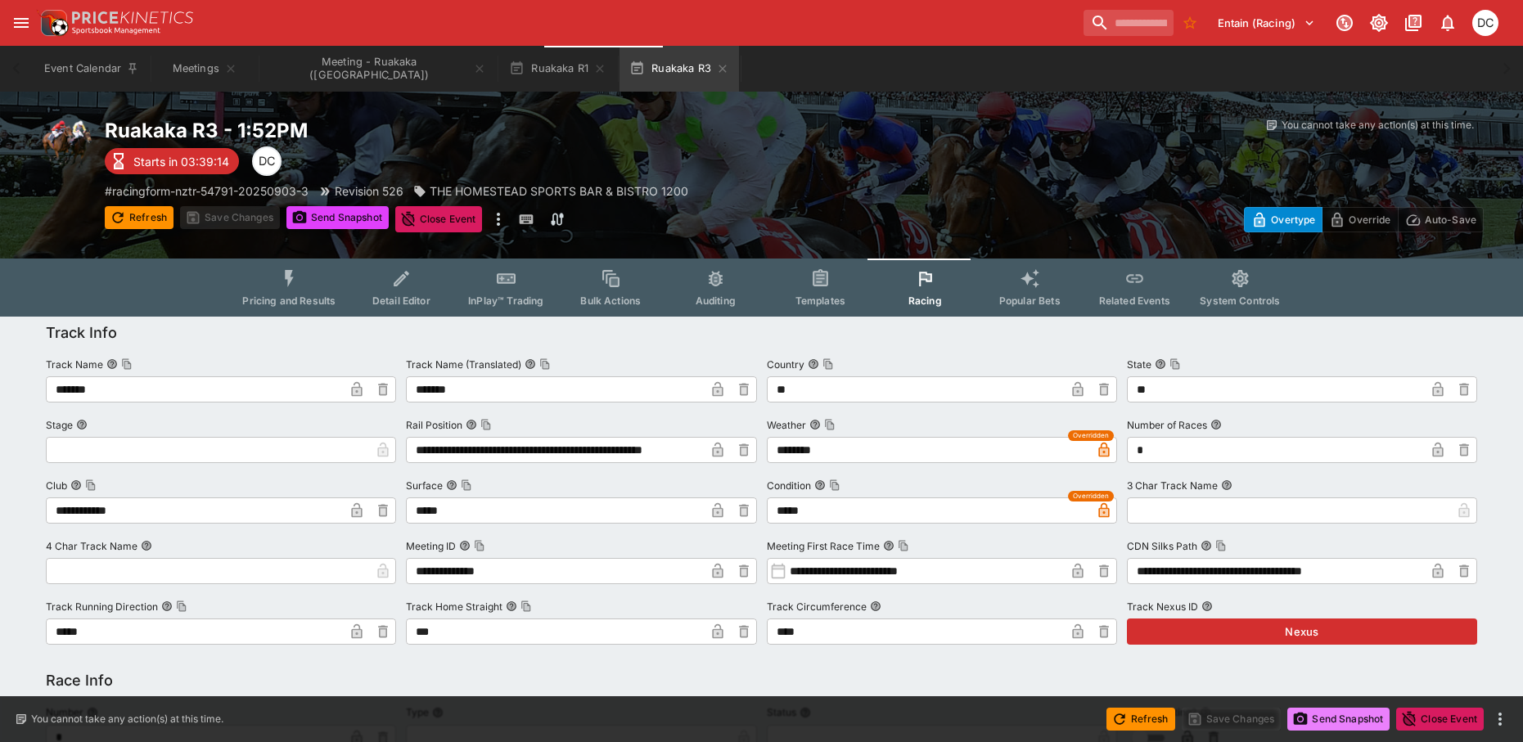
click at [1343, 727] on button "Send Snapshot" at bounding box center [1338, 719] width 102 height 23
click at [716, 69] on icon "button" at bounding box center [722, 68] width 13 height 13
